Goal: Obtain resource: Download file/media

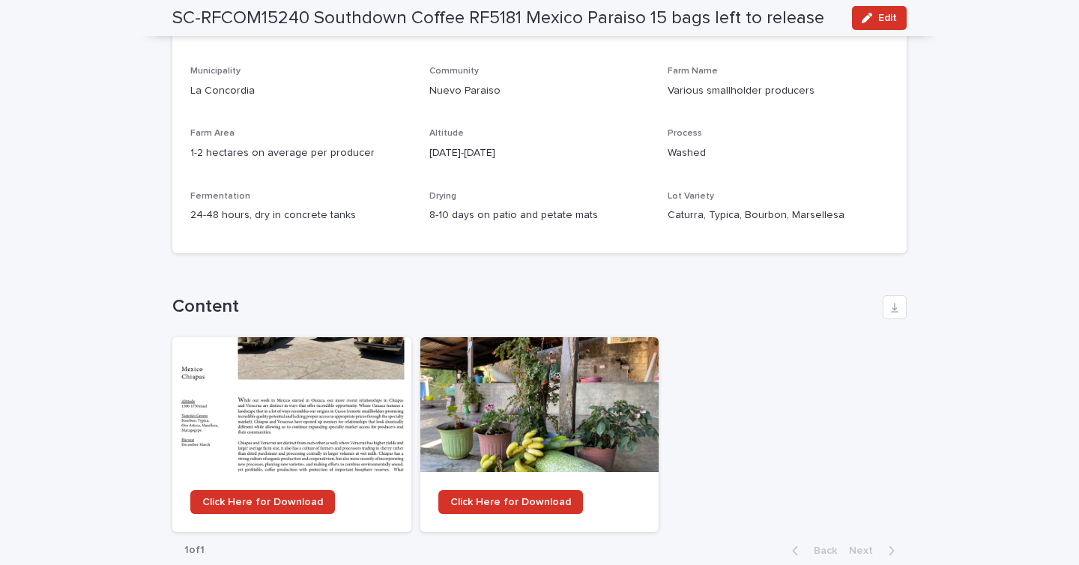
scroll to position [1193, 0]
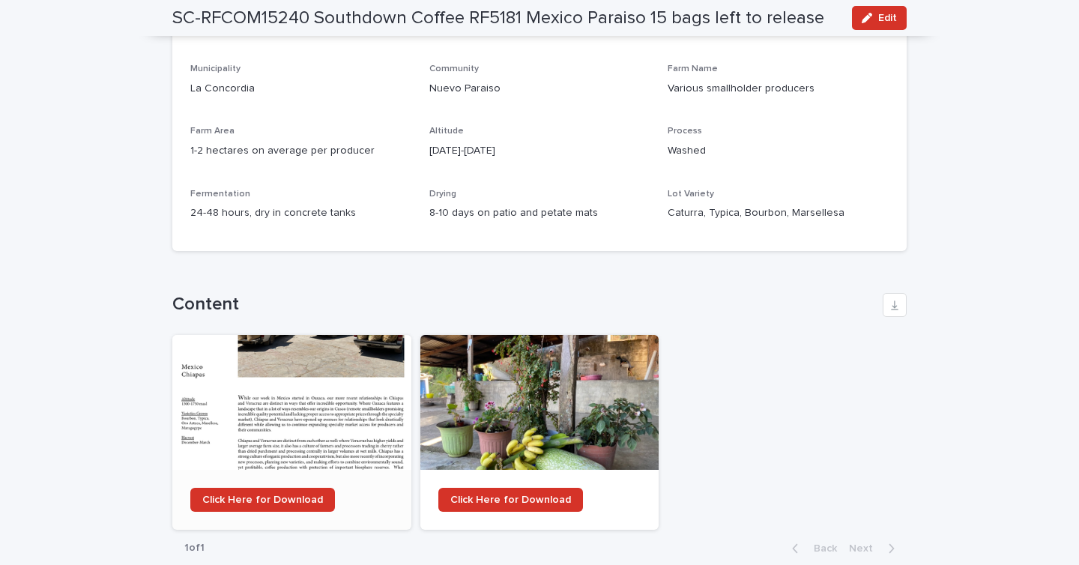
click at [285, 378] on div at bounding box center [291, 402] width 239 height 135
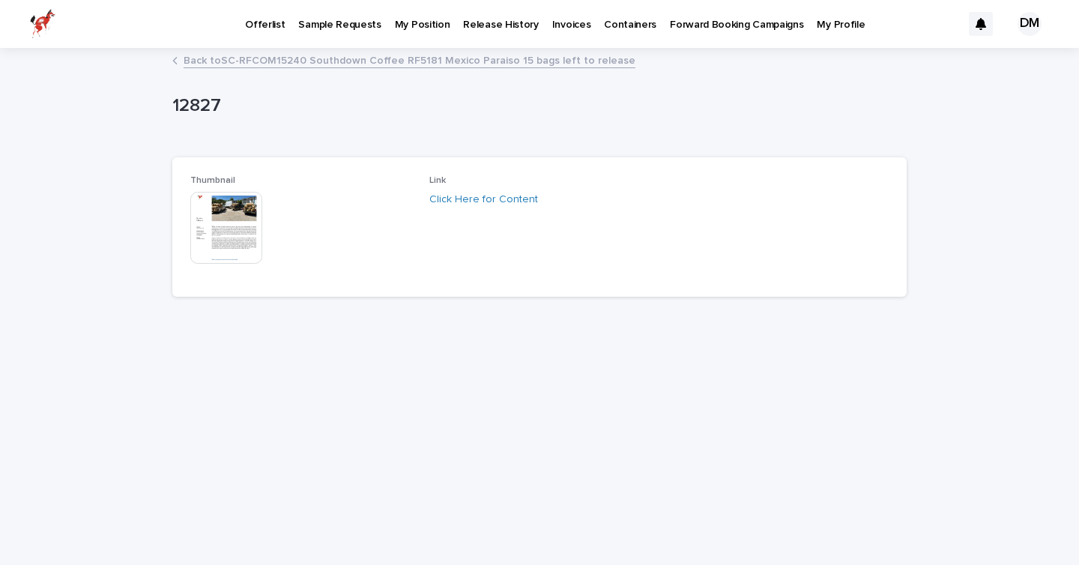
click at [230, 218] on img at bounding box center [226, 228] width 72 height 72
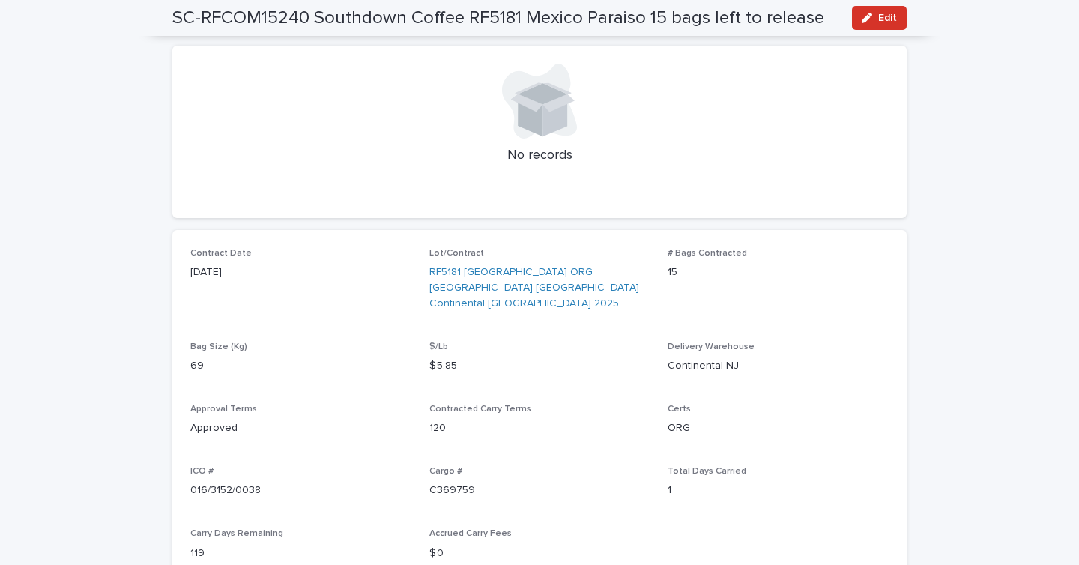
scroll to position [371, 0]
click at [485, 289] on link "RF5181 [GEOGRAPHIC_DATA] ORG [GEOGRAPHIC_DATA] [GEOGRAPHIC_DATA] Continental [G…" at bounding box center [539, 290] width 221 height 46
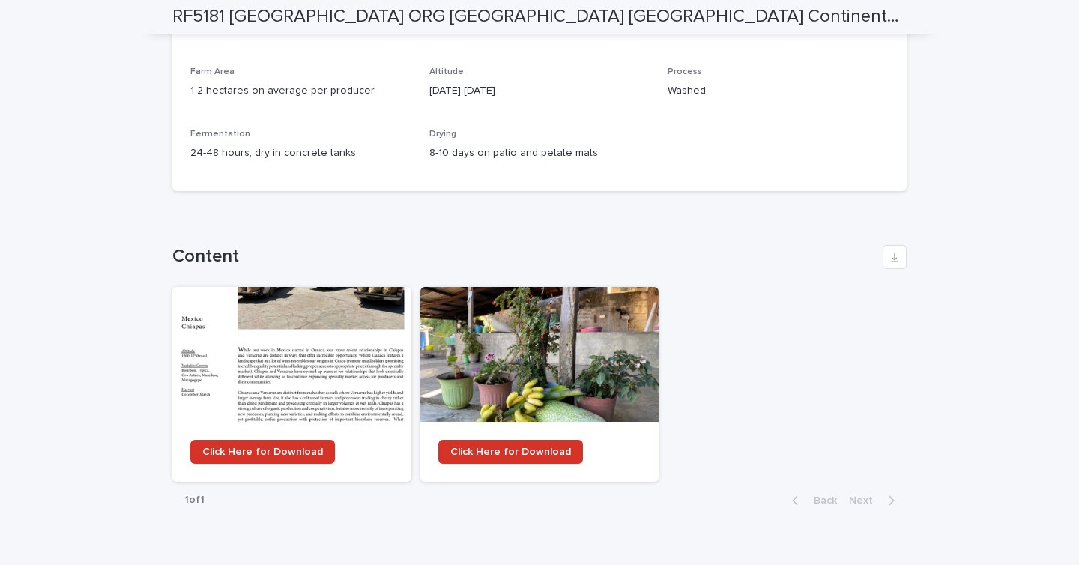
scroll to position [634, 0]
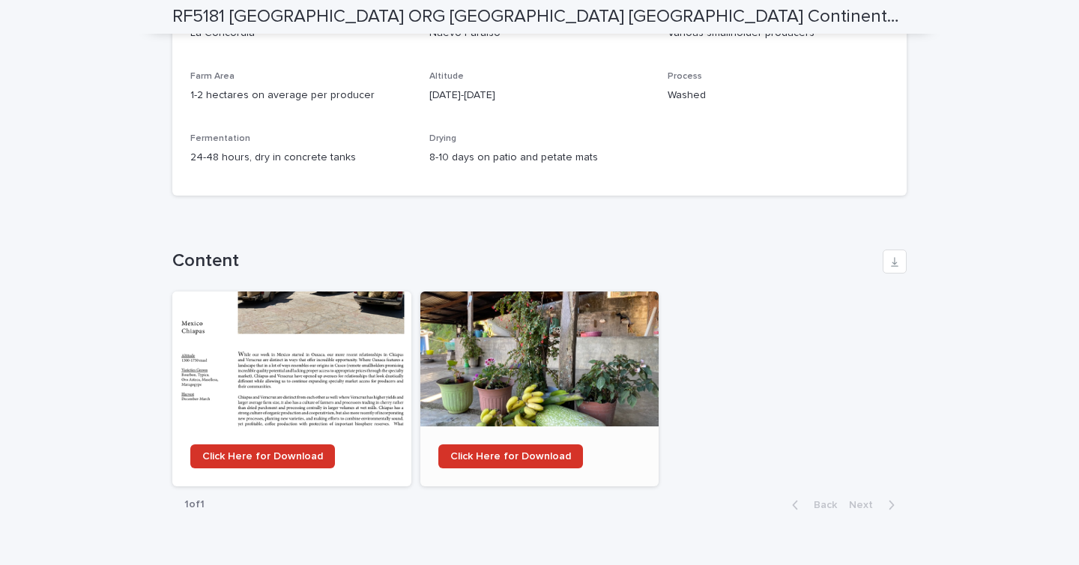
click at [491, 366] on div at bounding box center [539, 358] width 239 height 135
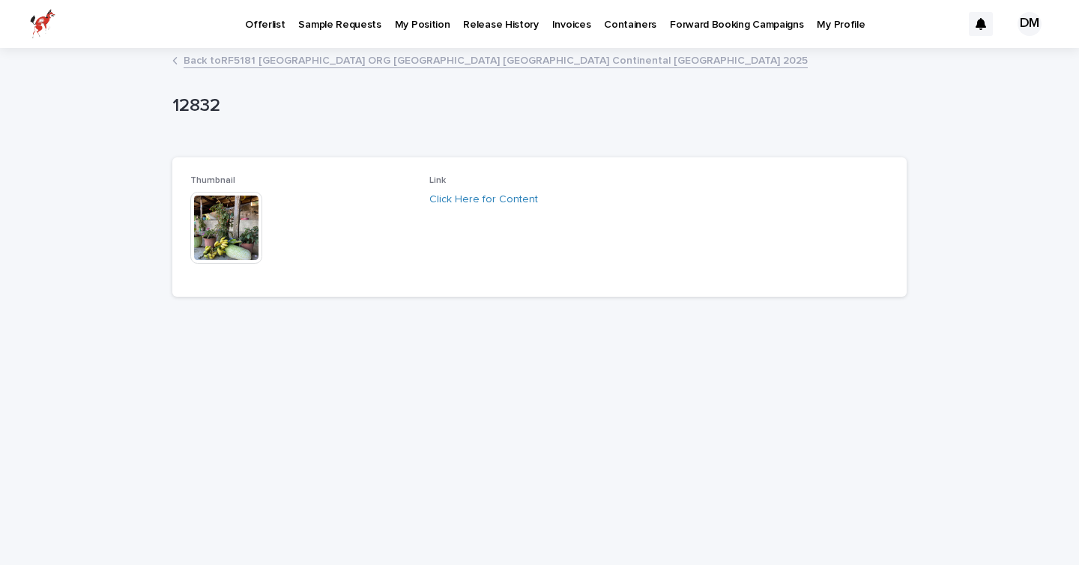
click at [237, 224] on img at bounding box center [226, 228] width 72 height 72
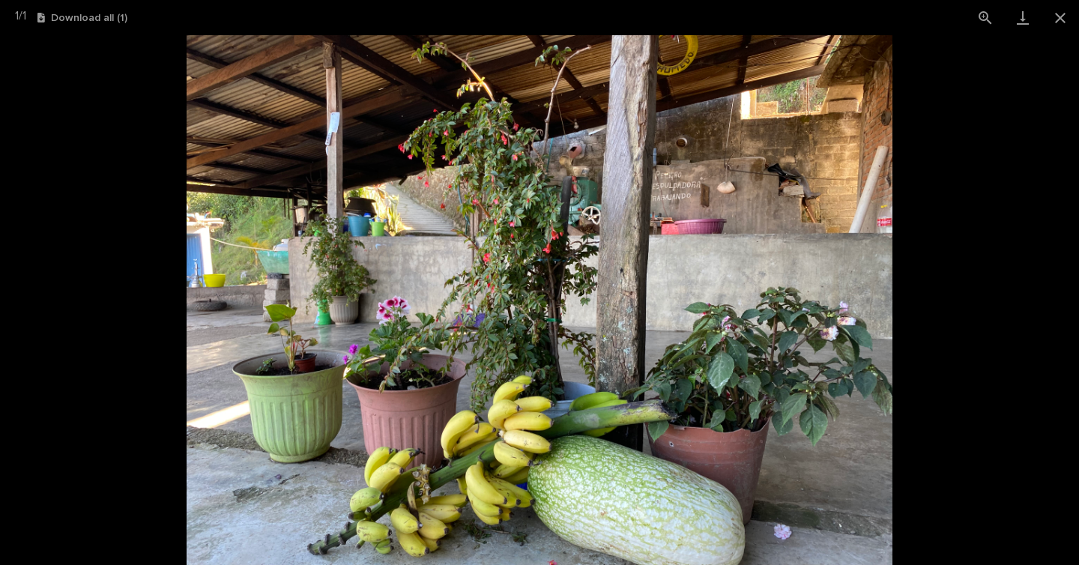
click at [399, 305] on img at bounding box center [540, 300] width 706 height 530
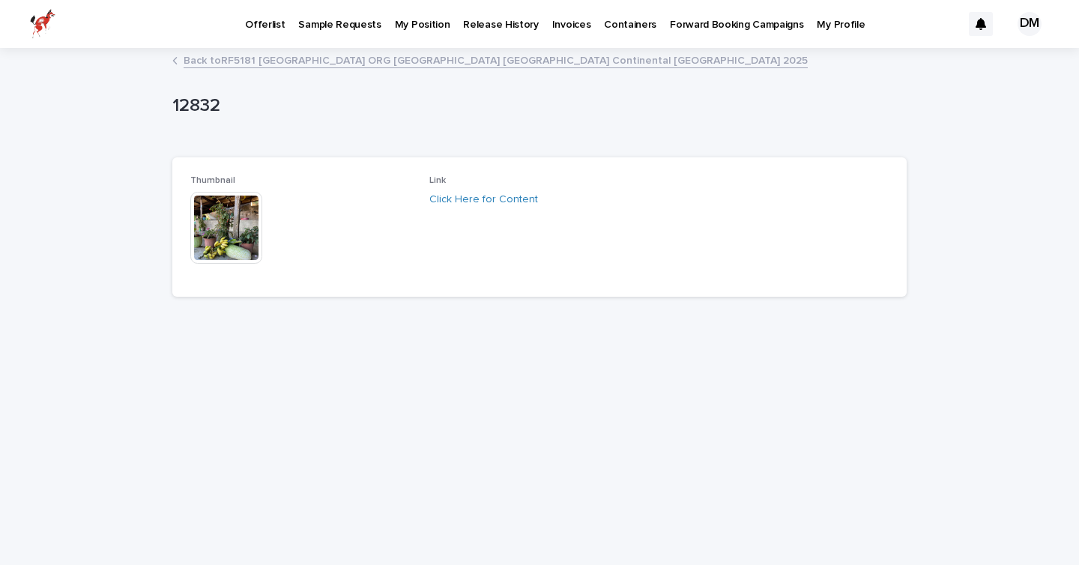
click at [214, 56] on link "Back to RF5181 Mexico ORG Chiapas Paraiso Continental NJ 2025" at bounding box center [496, 59] width 624 height 17
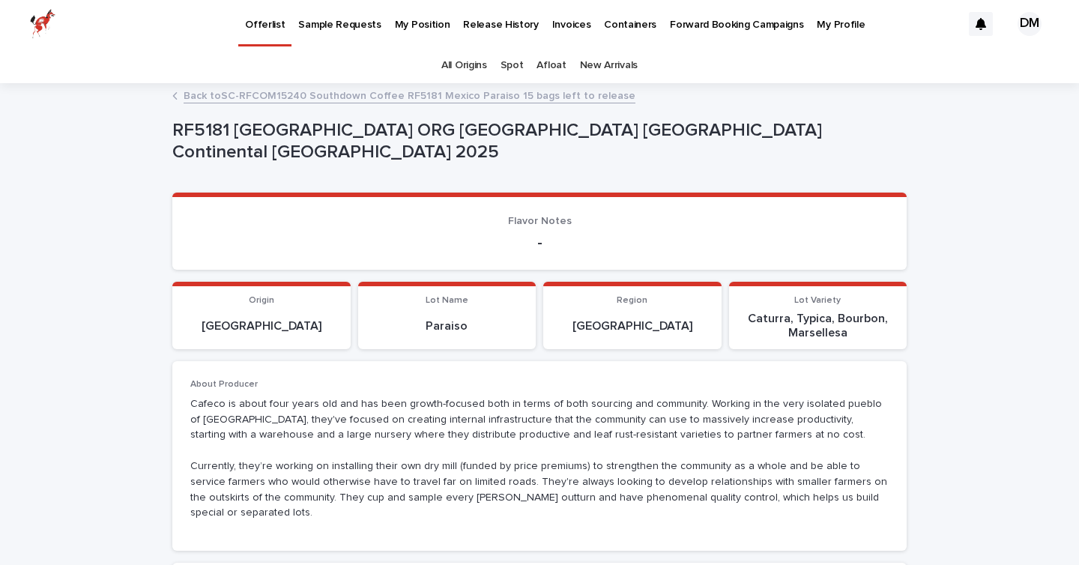
scroll to position [664, 0]
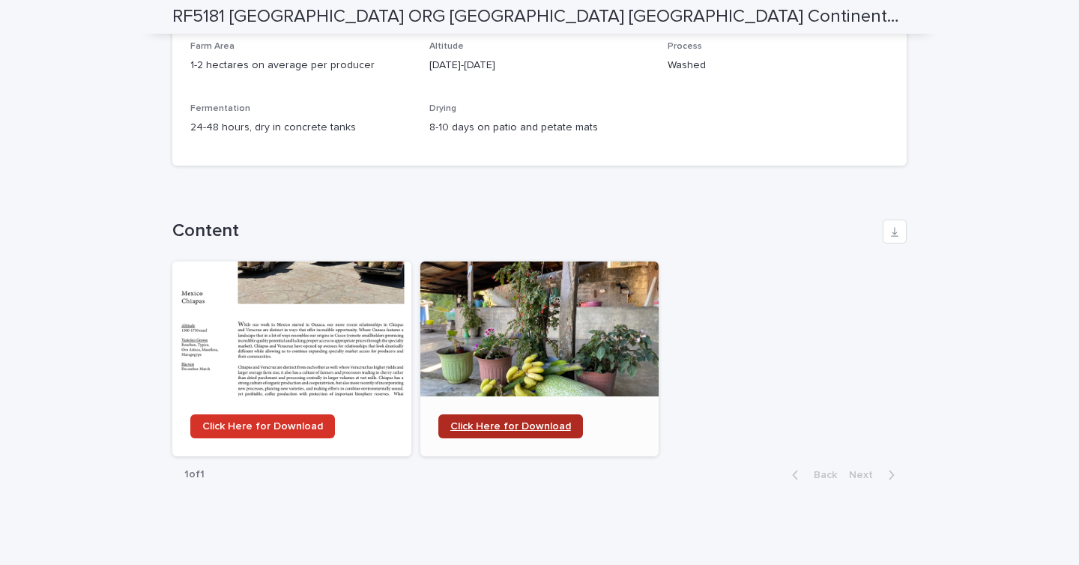
click at [506, 421] on span "Click Here for Download" at bounding box center [510, 426] width 121 height 10
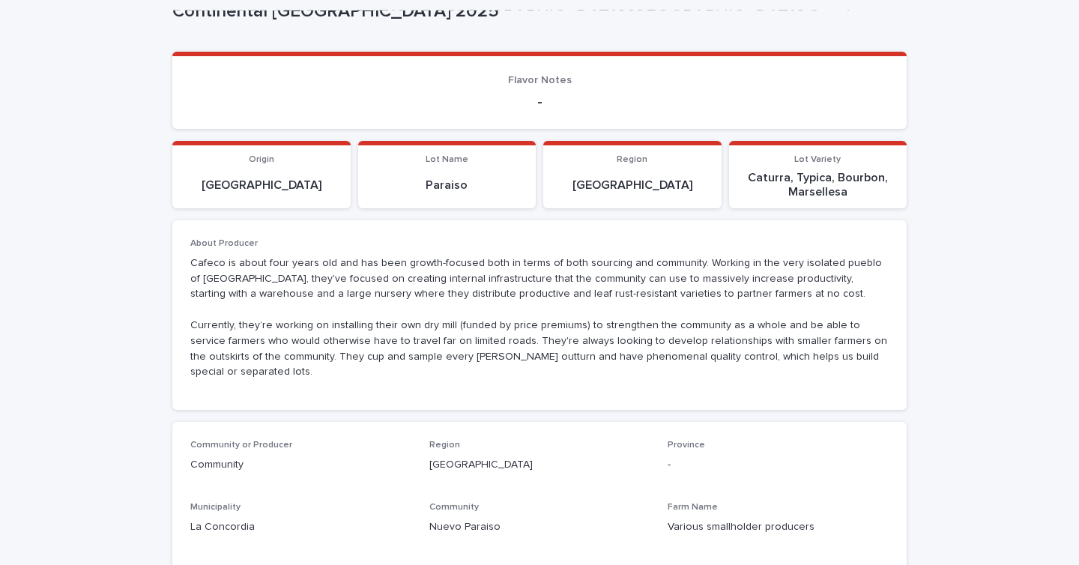
scroll to position [131, 0]
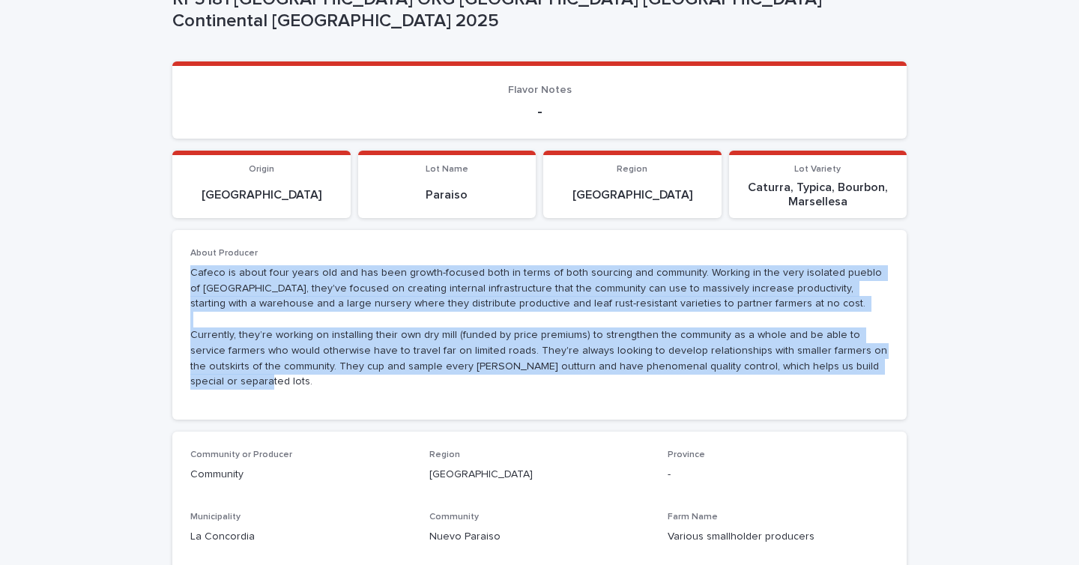
drag, startPoint x: 853, startPoint y: 367, endPoint x: 174, endPoint y: 279, distance: 685.0
click at [174, 279] on div "About Producer Cafeco is about four years old and has been growth-focused both …" at bounding box center [539, 325] width 734 height 190
copy p "Cafeco is about four years old and has been growth-focused both in terms of bot…"
